Goal: Browse casually: Explore the website without a specific task or goal

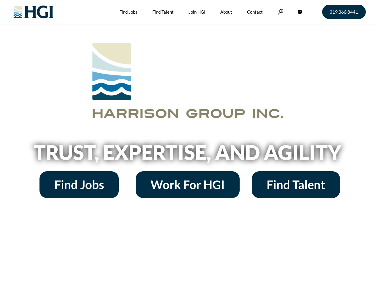
click at [187, 143] on h2 "Trust, Expertise, and Agility" at bounding box center [187, 152] width 339 height 20
click at [280, 12] on link at bounding box center [281, 12] width 6 height 6
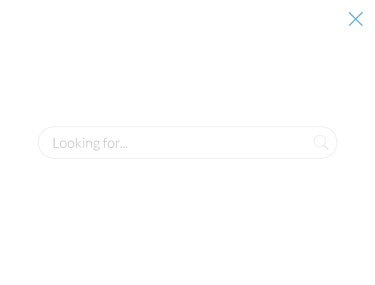
click at [187, 155] on div at bounding box center [188, 142] width 374 height 285
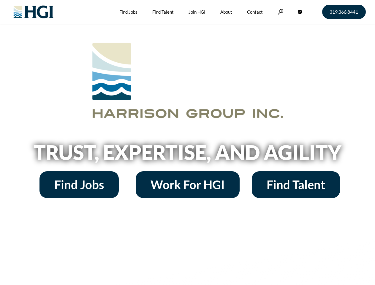
click at [187, 143] on h2 "Trust, Expertise, and Agility" at bounding box center [187, 152] width 339 height 20
click at [280, 12] on link at bounding box center [281, 12] width 6 height 6
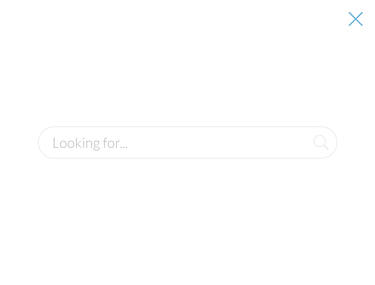
click at [187, 155] on h2 "Trust, Expertise, and Agility" at bounding box center [187, 152] width 339 height 20
